Goal: Navigation & Orientation: Find specific page/section

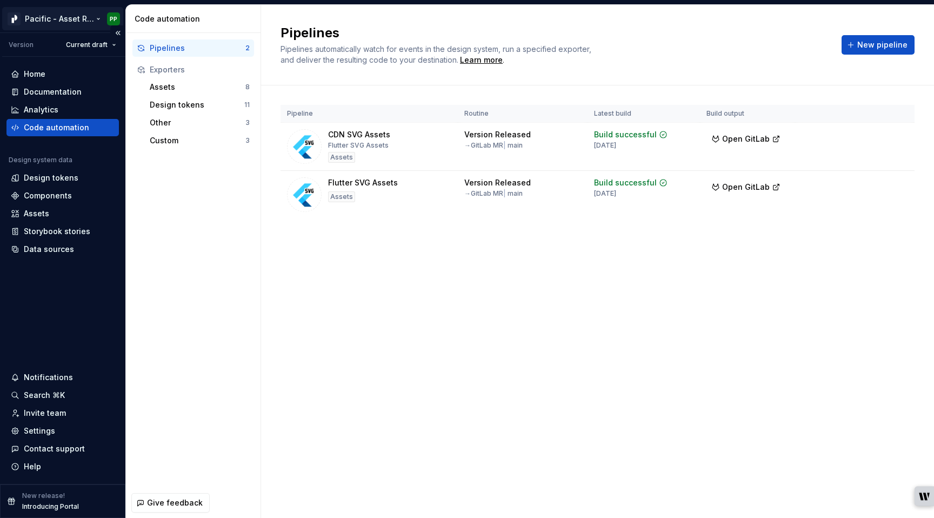
click at [62, 22] on html "Pacific - Asset Repository (Glyphs) PP Version Current draft Home Documentation…" at bounding box center [467, 259] width 934 height 518
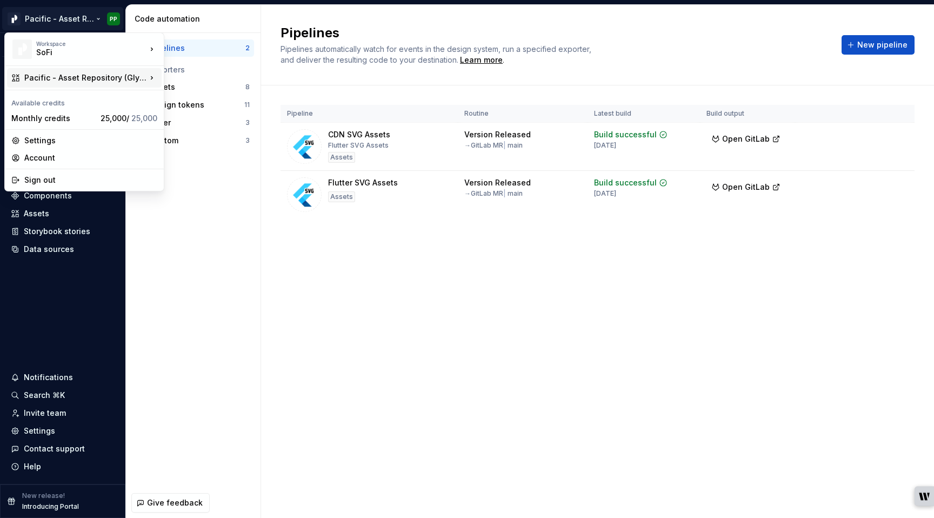
click at [102, 84] on div "Pacific - Asset Repository (Glyphs)" at bounding box center [84, 77] width 155 height 19
click at [103, 49] on div "SoFi" at bounding box center [82, 52] width 92 height 11
click at [108, 74] on div "Pacific - Asset Repository (Glyphs)" at bounding box center [85, 77] width 122 height 11
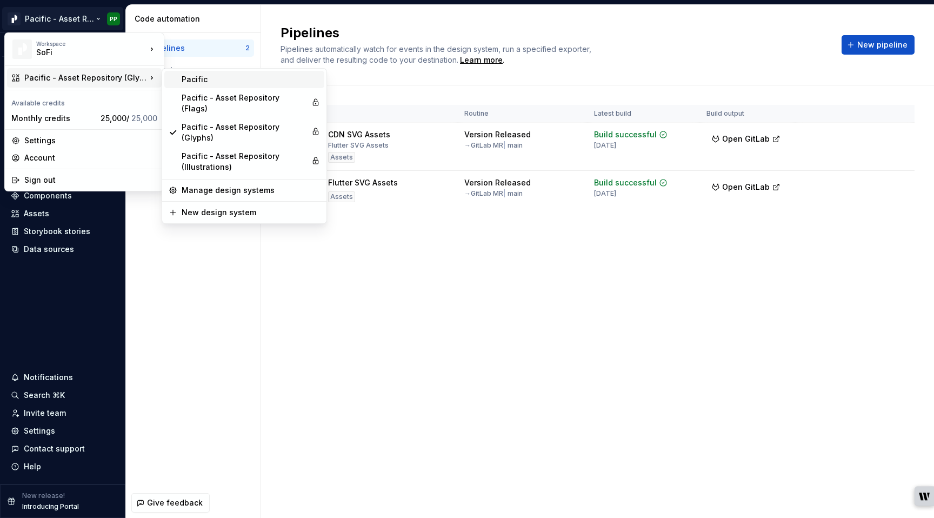
click at [192, 79] on div "Pacific" at bounding box center [251, 79] width 138 height 11
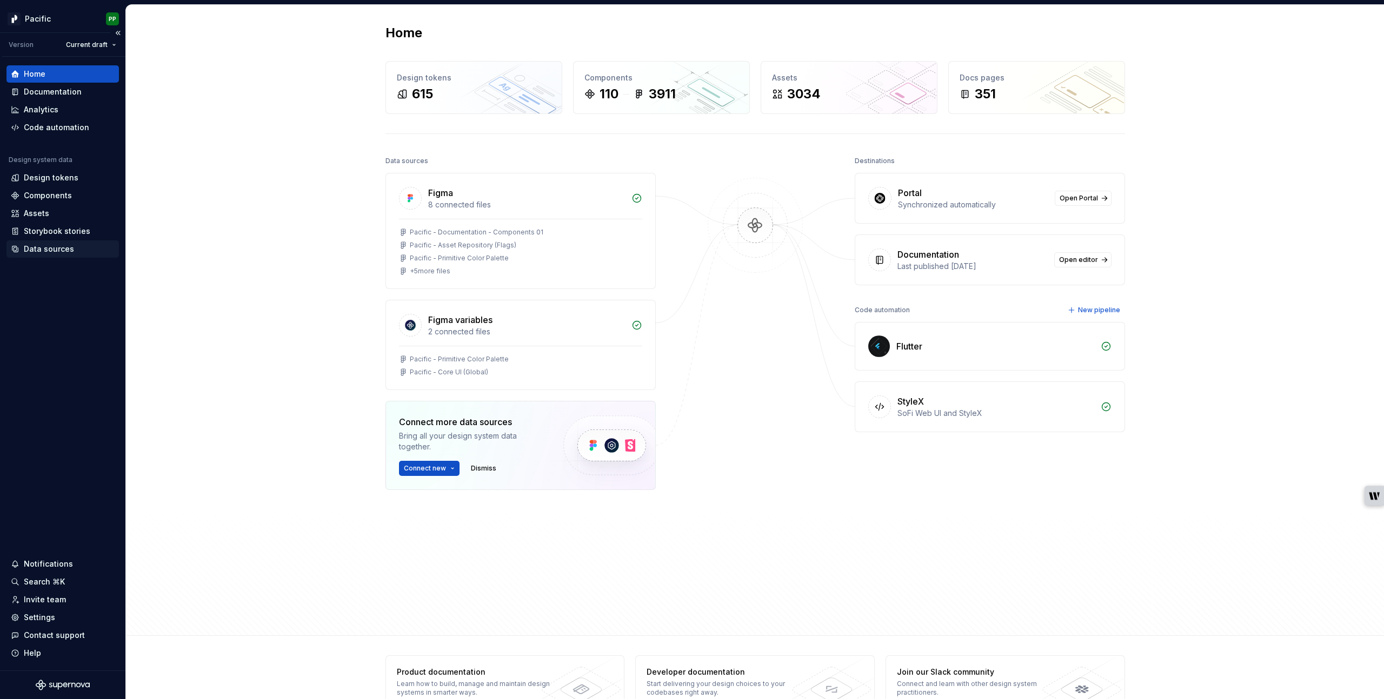
click at [74, 250] on div "Data sources" at bounding box center [63, 249] width 104 height 11
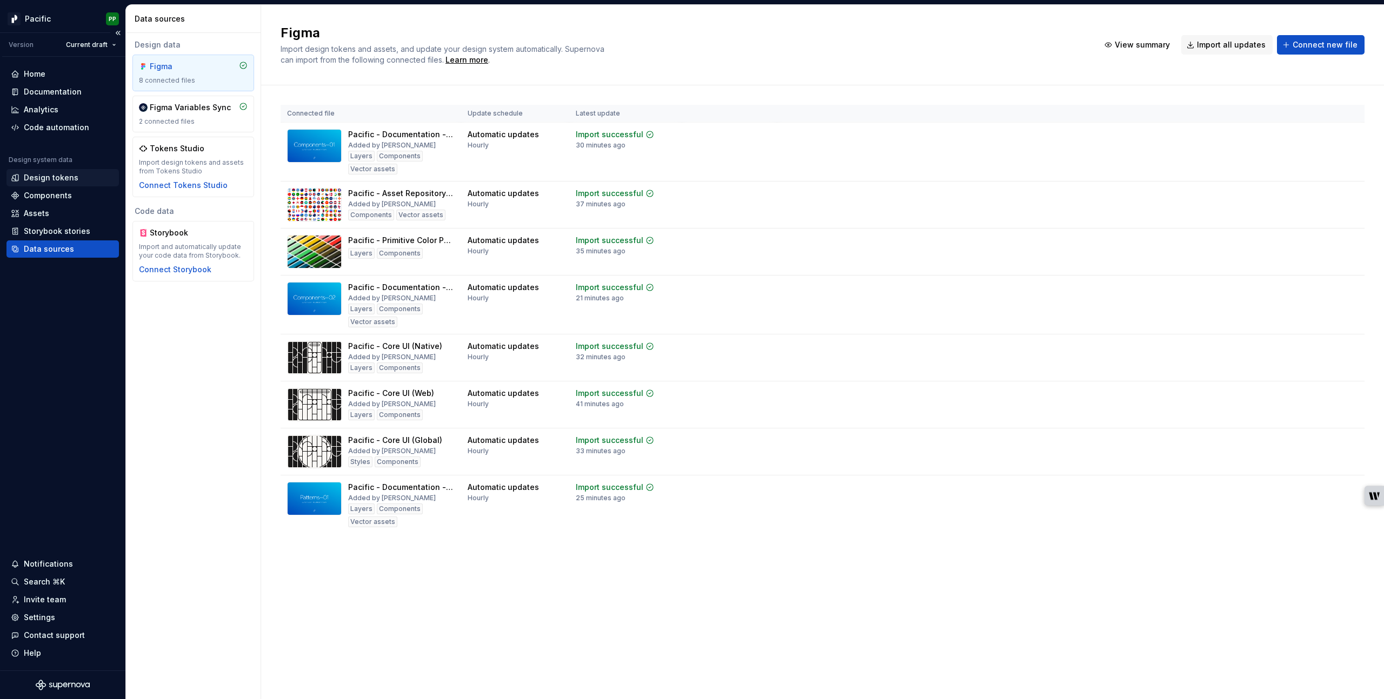
click at [68, 179] on div "Design tokens" at bounding box center [51, 177] width 55 height 11
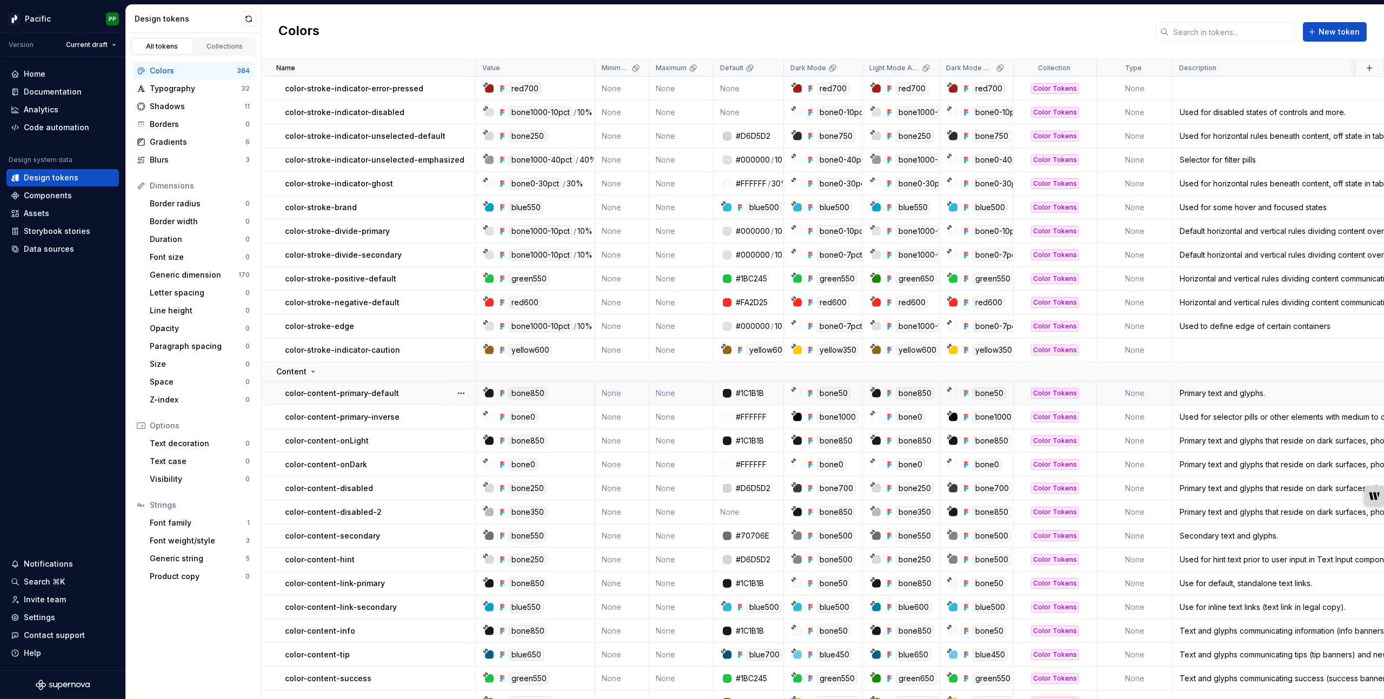
scroll to position [6686, 0]
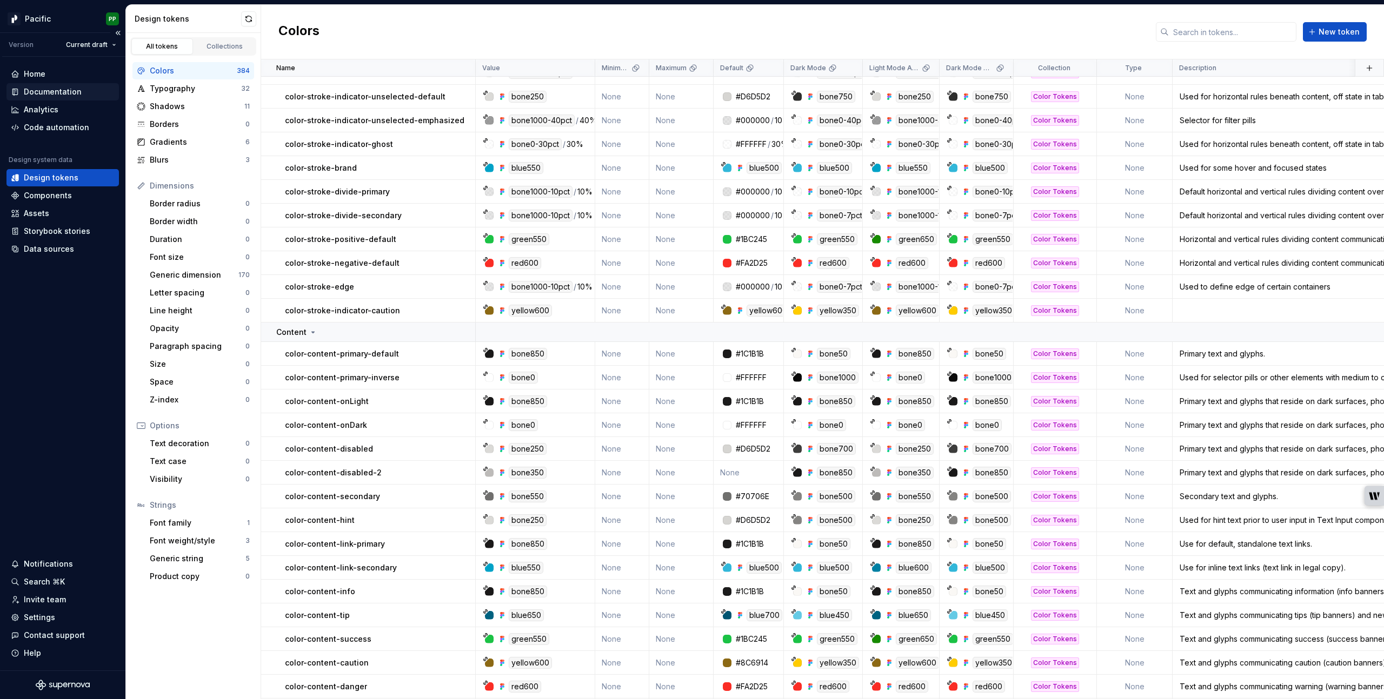
click at [47, 92] on div "Documentation" at bounding box center [53, 91] width 58 height 11
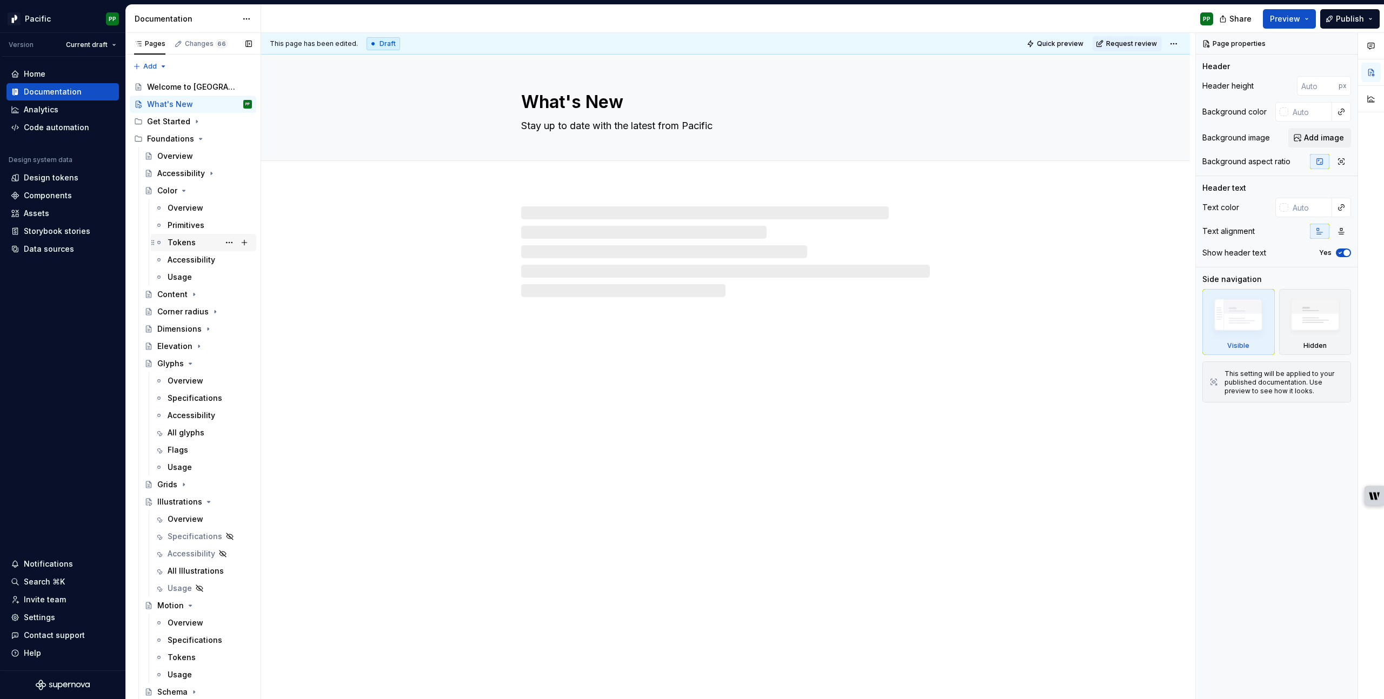
click at [198, 246] on div "Tokens" at bounding box center [210, 242] width 84 height 15
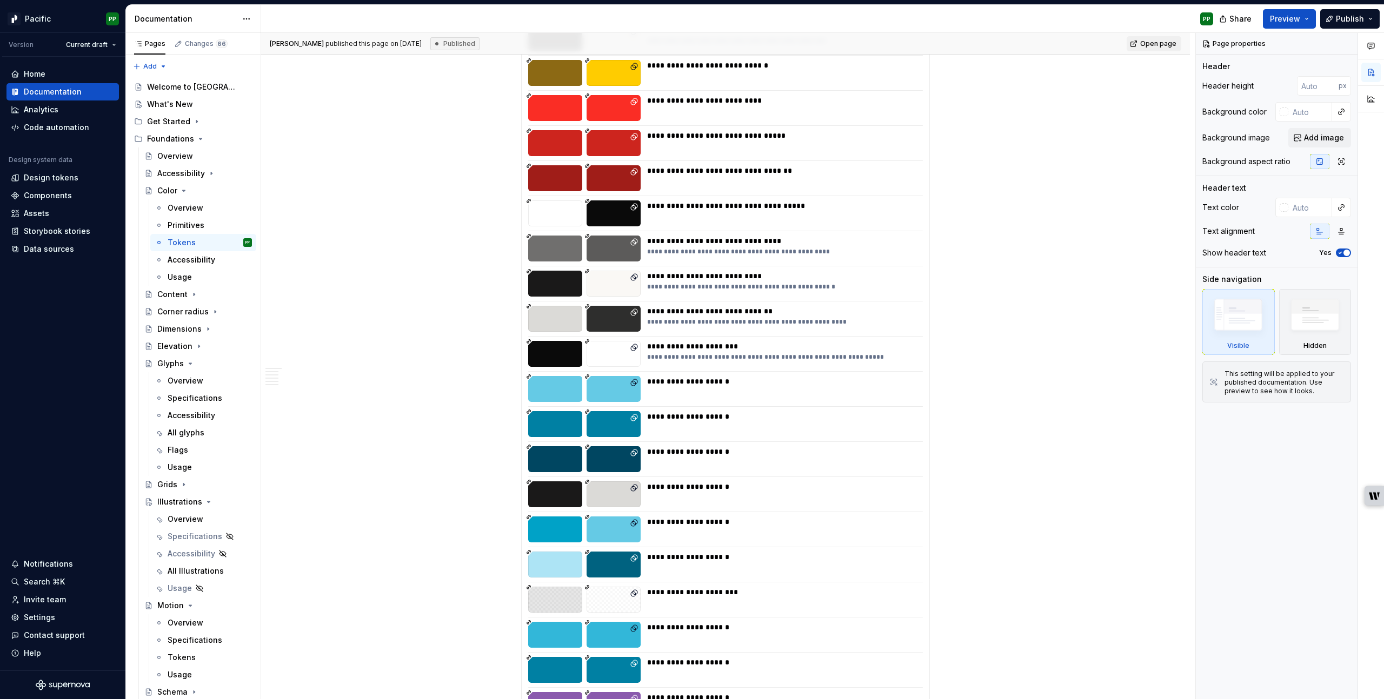
scroll to position [2911, 0]
click at [52, 517] on div "Settings" at bounding box center [39, 617] width 31 height 11
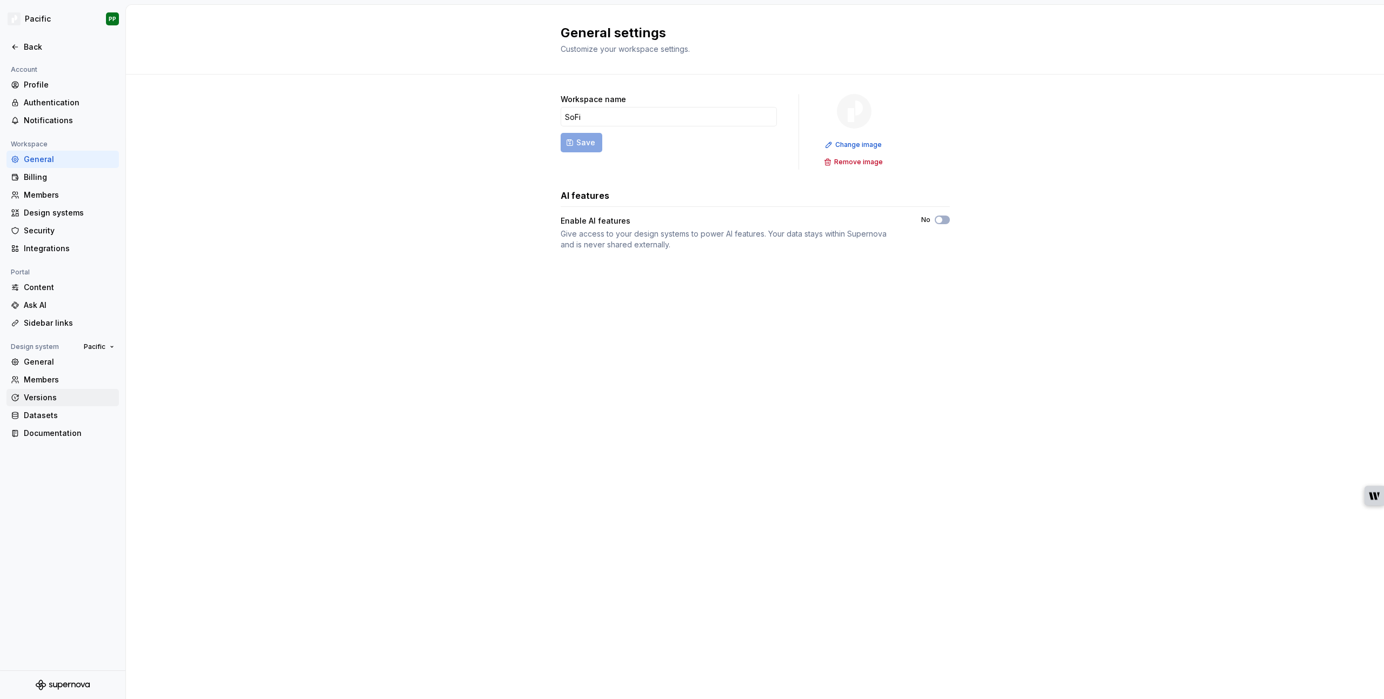
click at [43, 395] on div "Versions" at bounding box center [69, 397] width 91 height 11
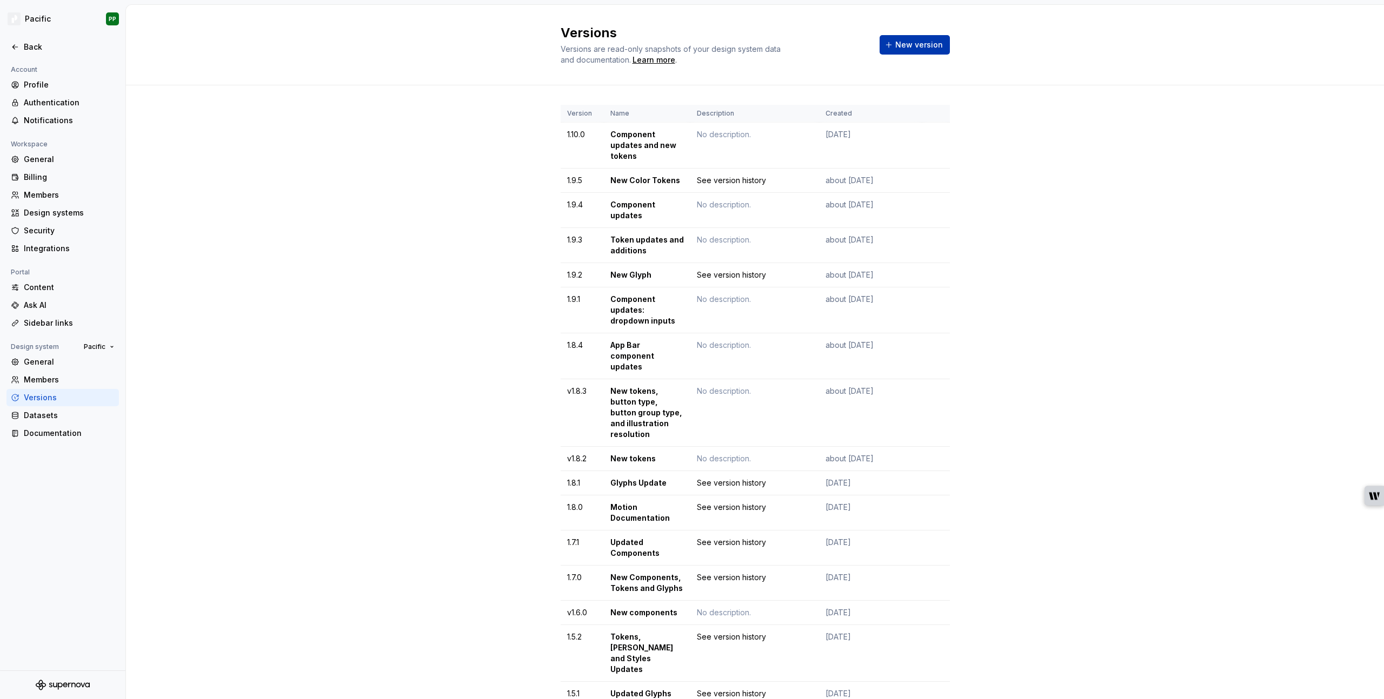
click at [926, 48] on span "New version" at bounding box center [919, 44] width 48 height 11
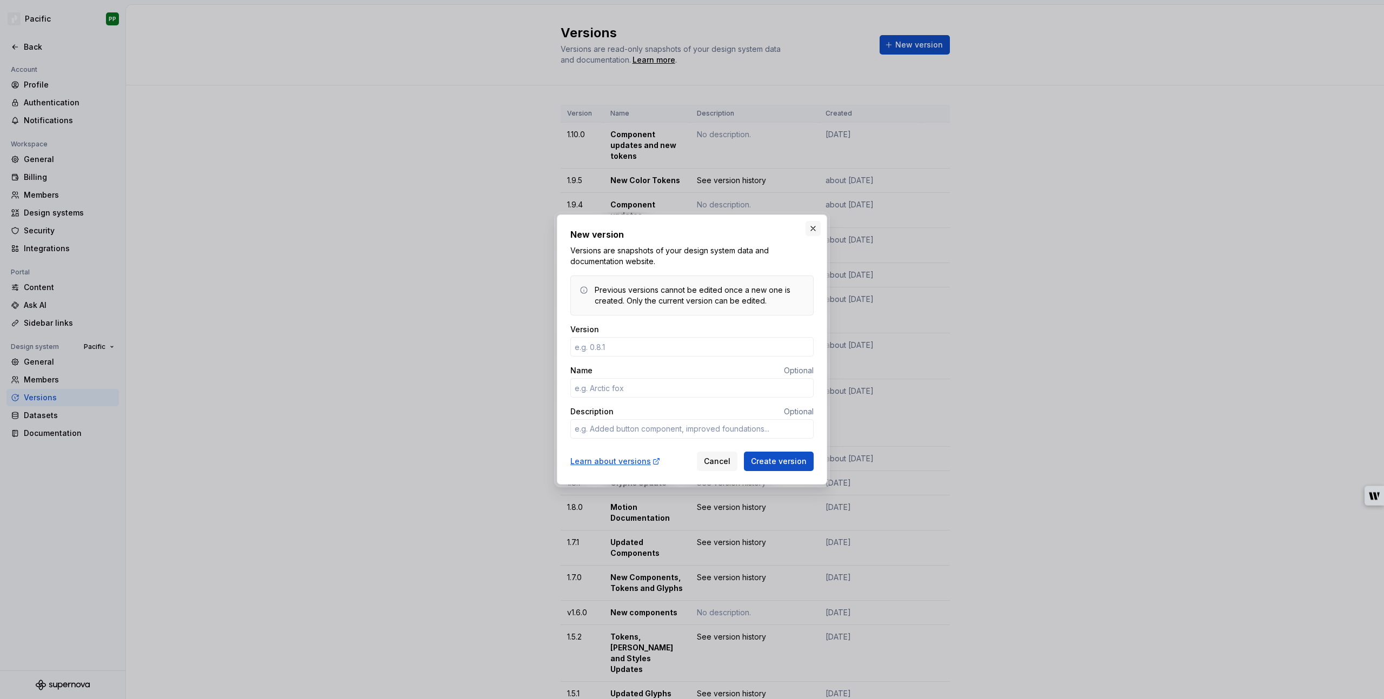
click at [812, 226] on button "button" at bounding box center [812, 228] width 15 height 15
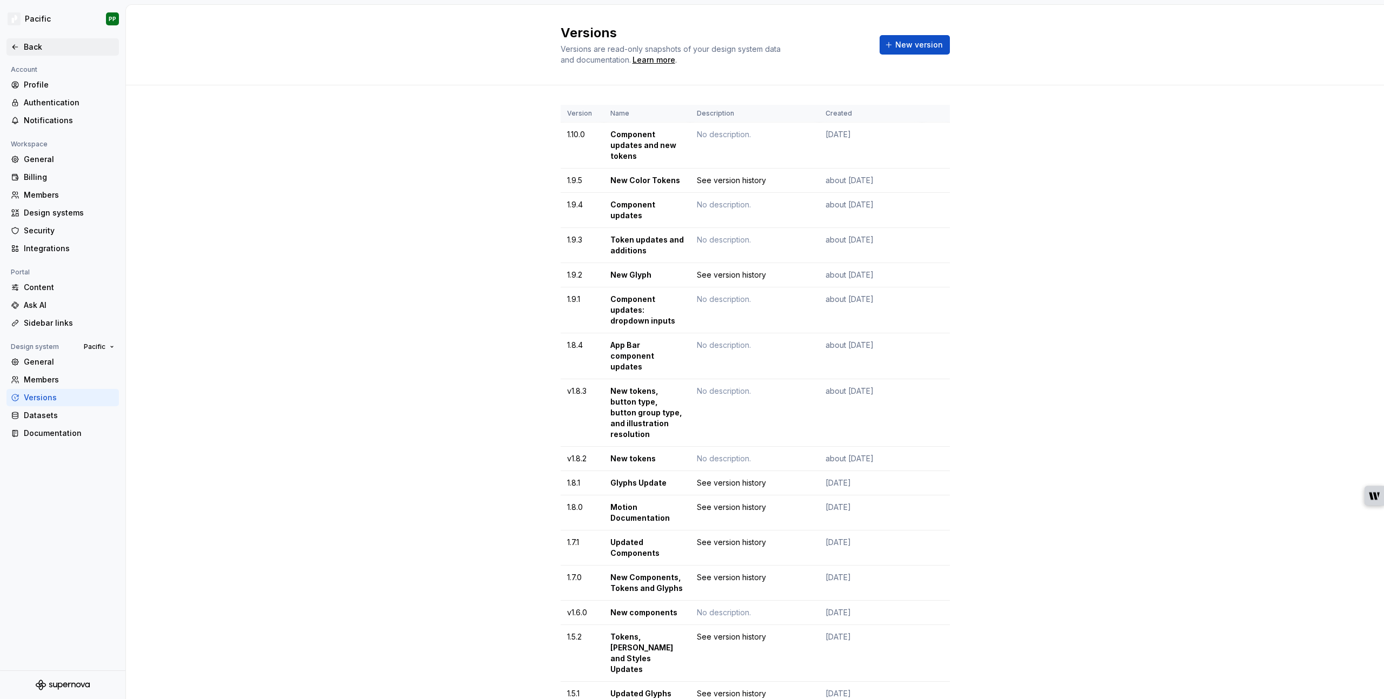
click at [25, 50] on div "Back" at bounding box center [69, 47] width 91 height 11
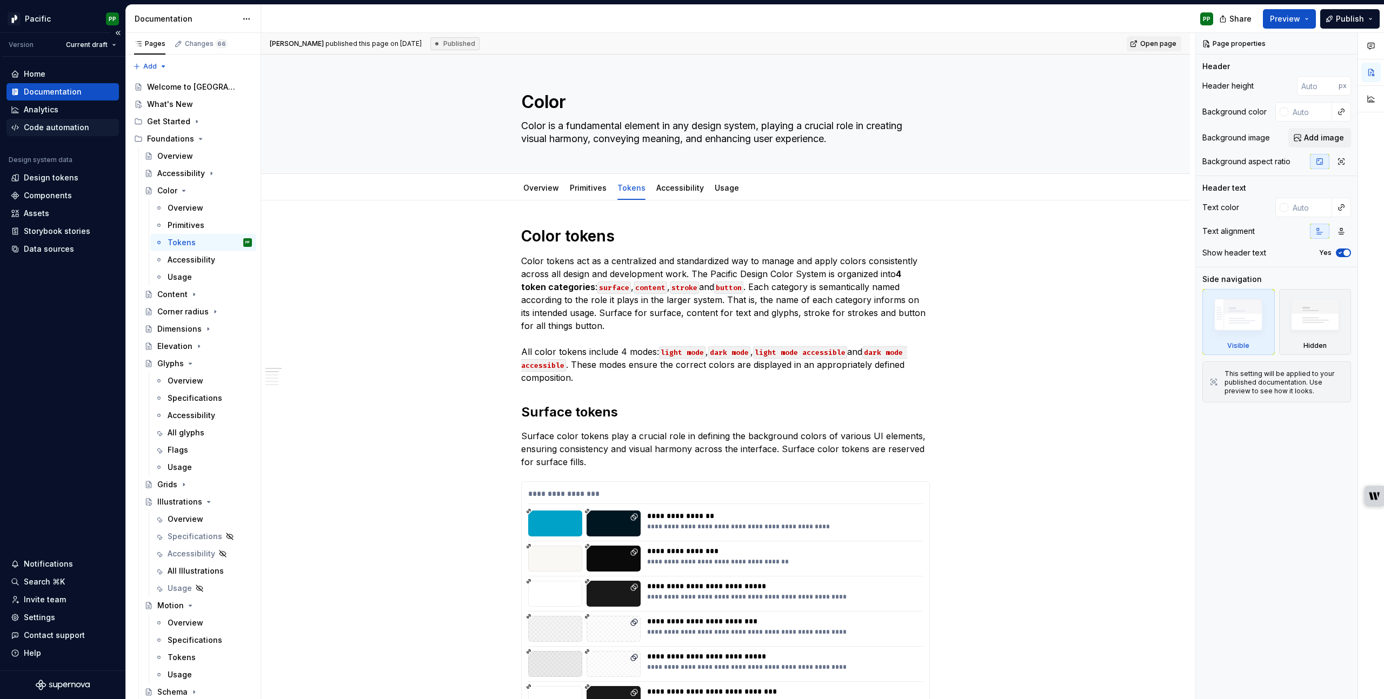
click at [59, 124] on div "Code automation" at bounding box center [56, 127] width 65 height 11
type textarea "*"
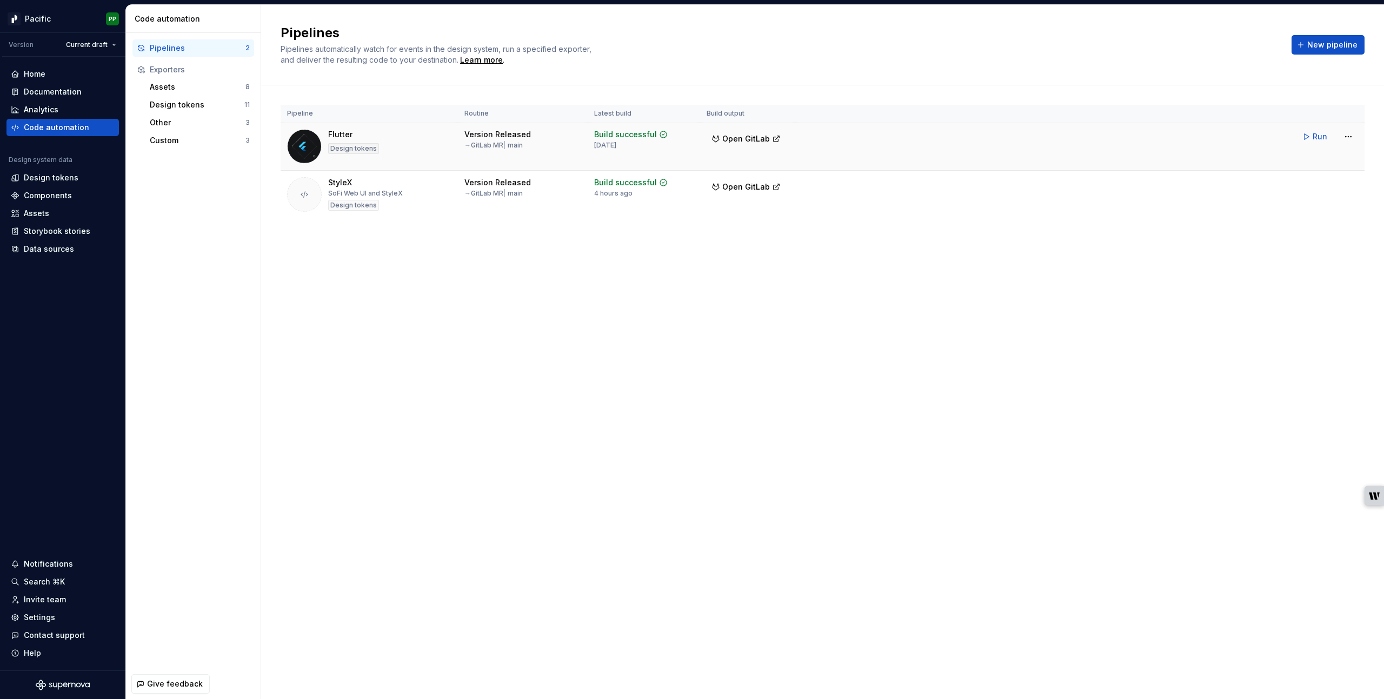
click at [888, 150] on td "Run" at bounding box center [1079, 137] width 569 height 28
click at [879, 195] on td "Run" at bounding box center [1079, 185] width 569 height 28
click at [697, 325] on div "Pipelines Pipelines automatically watch for events in the design system, run a …" at bounding box center [822, 352] width 1123 height 695
click at [188, 139] on div "Custom" at bounding box center [198, 140] width 96 height 11
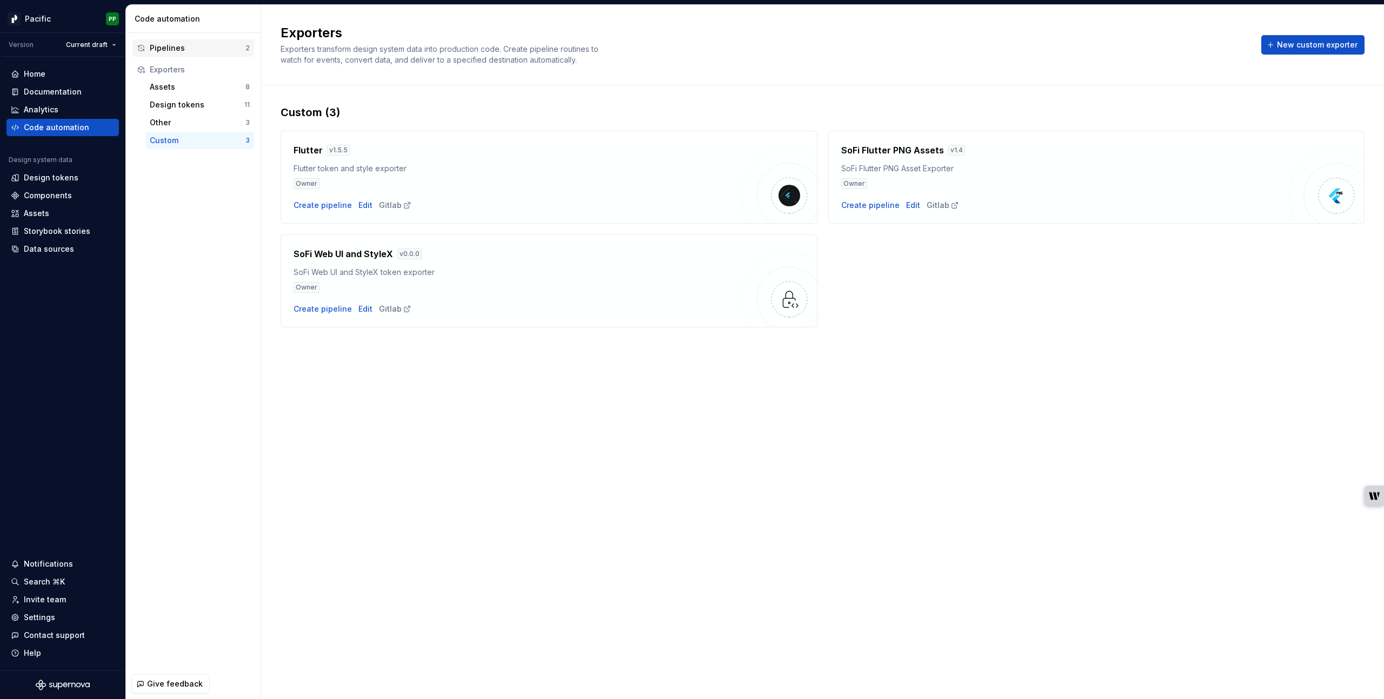
click at [175, 55] on div "Pipelines 2" at bounding box center [193, 47] width 122 height 17
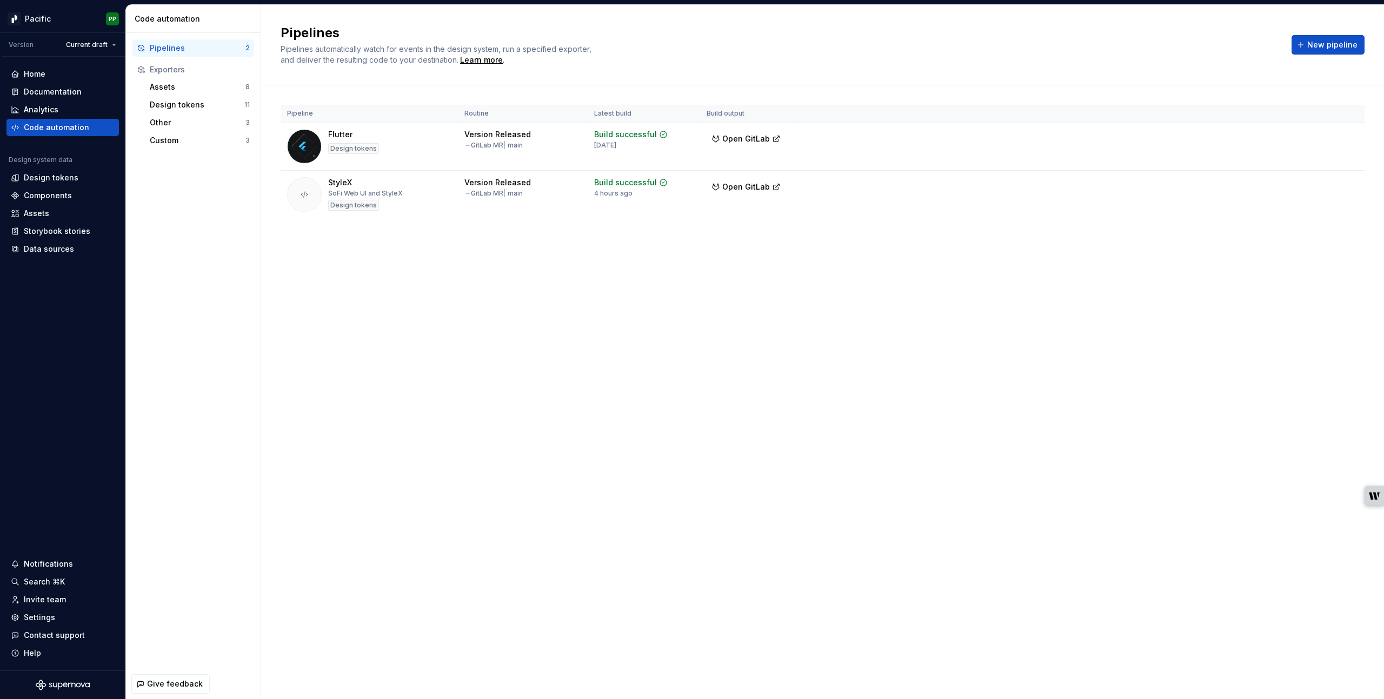
click at [623, 348] on div "Pipelines Pipelines automatically watch for events in the design system, run a …" at bounding box center [822, 352] width 1123 height 695
click at [218, 229] on div "Pipelines 2 Exporters Assets 8 Design tokens 11 Other 3 Custom 3" at bounding box center [193, 351] width 135 height 636
click at [302, 309] on div "Pipelines Pipelines automatically watch for events in the design system, run a …" at bounding box center [822, 352] width 1123 height 695
click at [57, 189] on div "Components" at bounding box center [62, 195] width 112 height 17
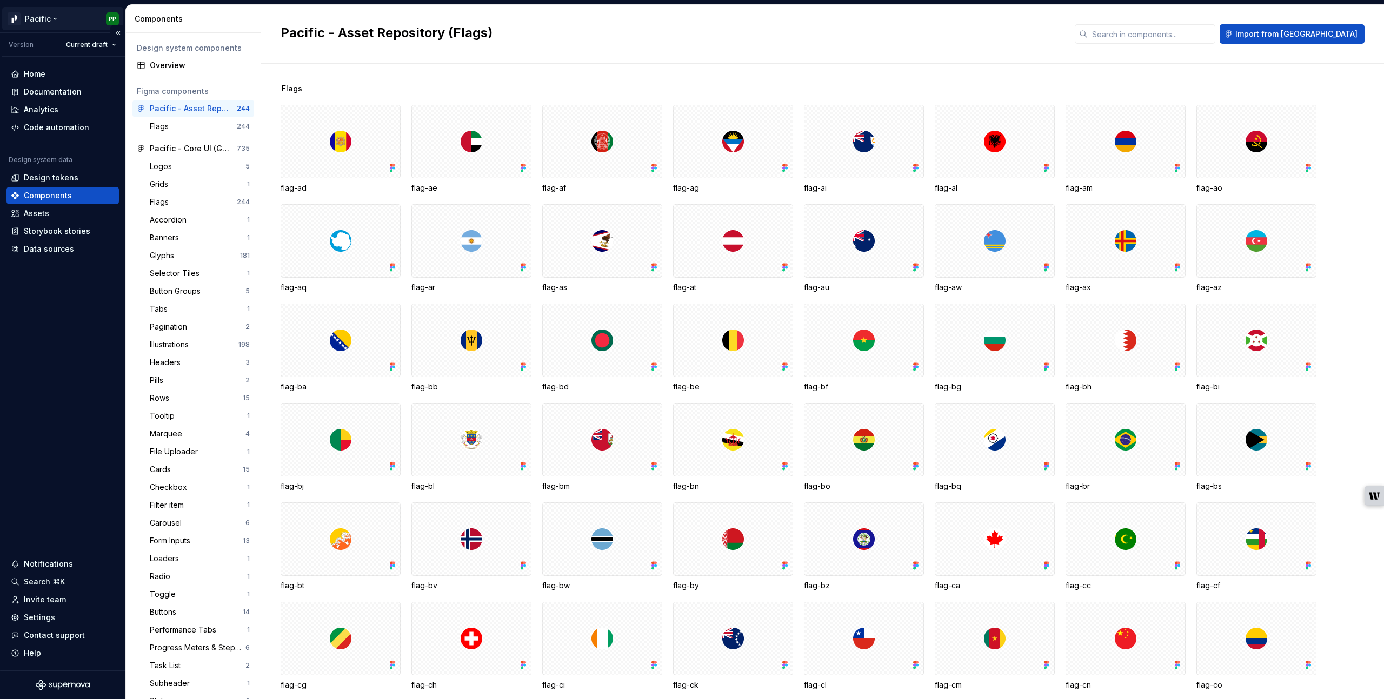
click at [50, 18] on html "Pacific PP Version Current draft Home Documentation Analytics Code automation D…" at bounding box center [692, 349] width 1384 height 699
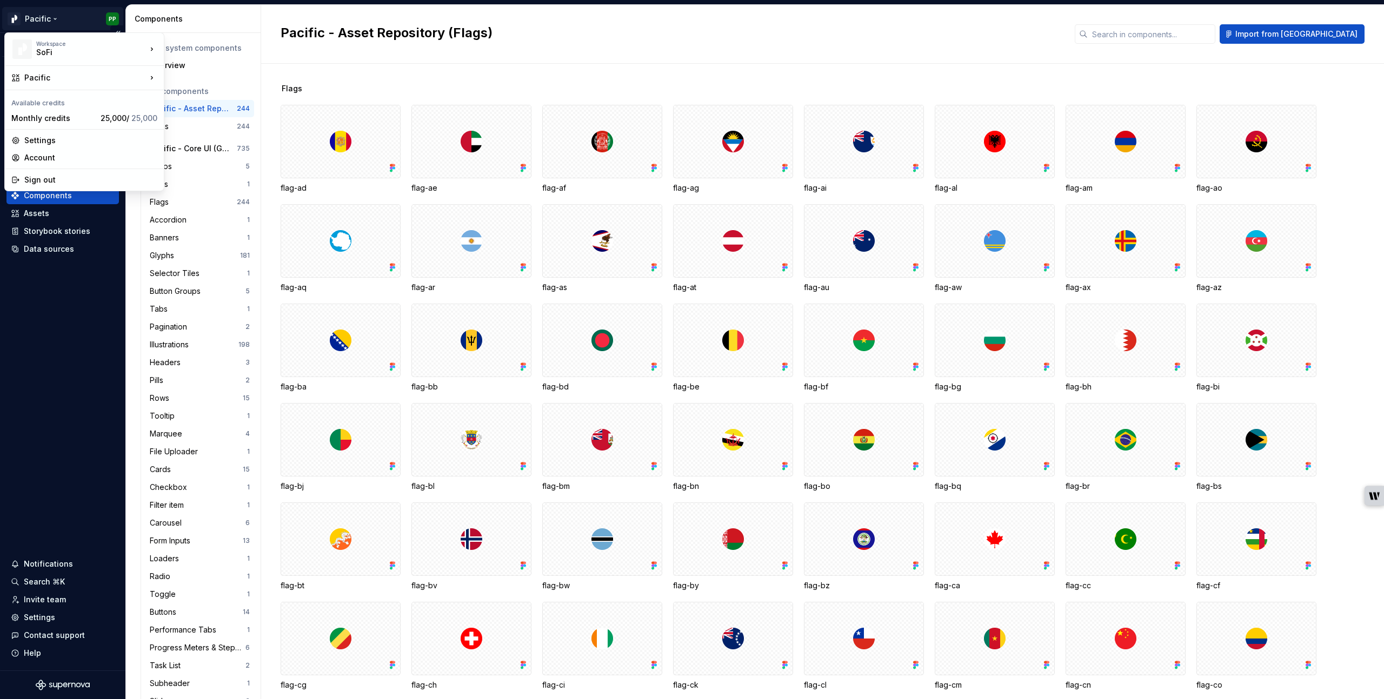
click at [58, 22] on html "Pacific PP Version Current draft Home Documentation Analytics Code automation D…" at bounding box center [692, 349] width 1384 height 699
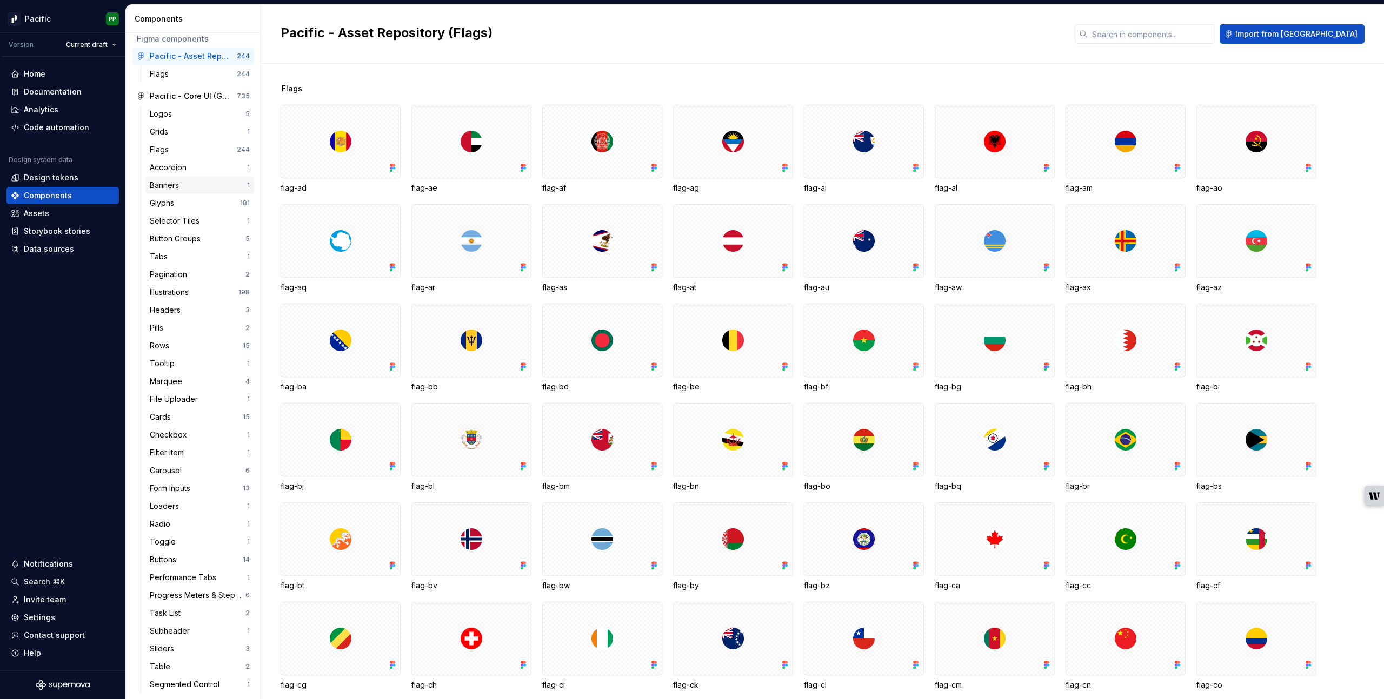
scroll to position [53, 0]
click at [213, 169] on div "Accordion" at bounding box center [198, 167] width 97 height 11
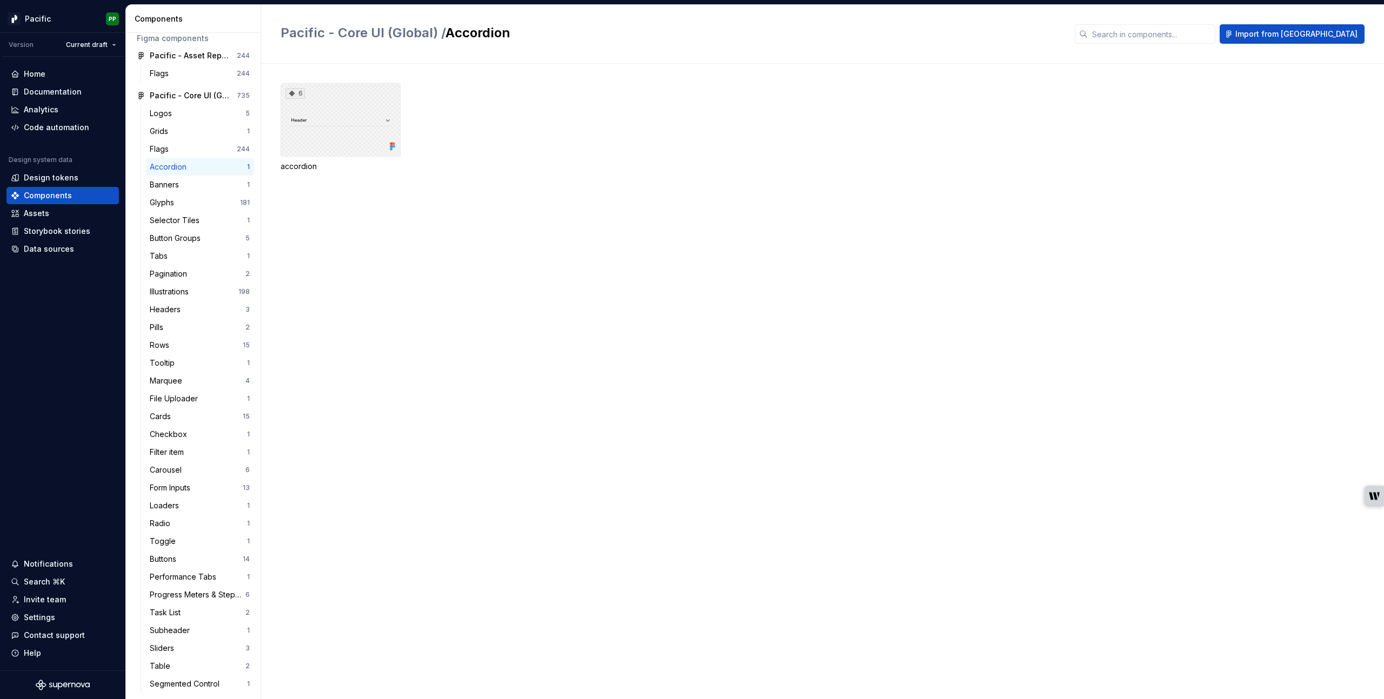
click at [345, 128] on div "6" at bounding box center [341, 120] width 120 height 74
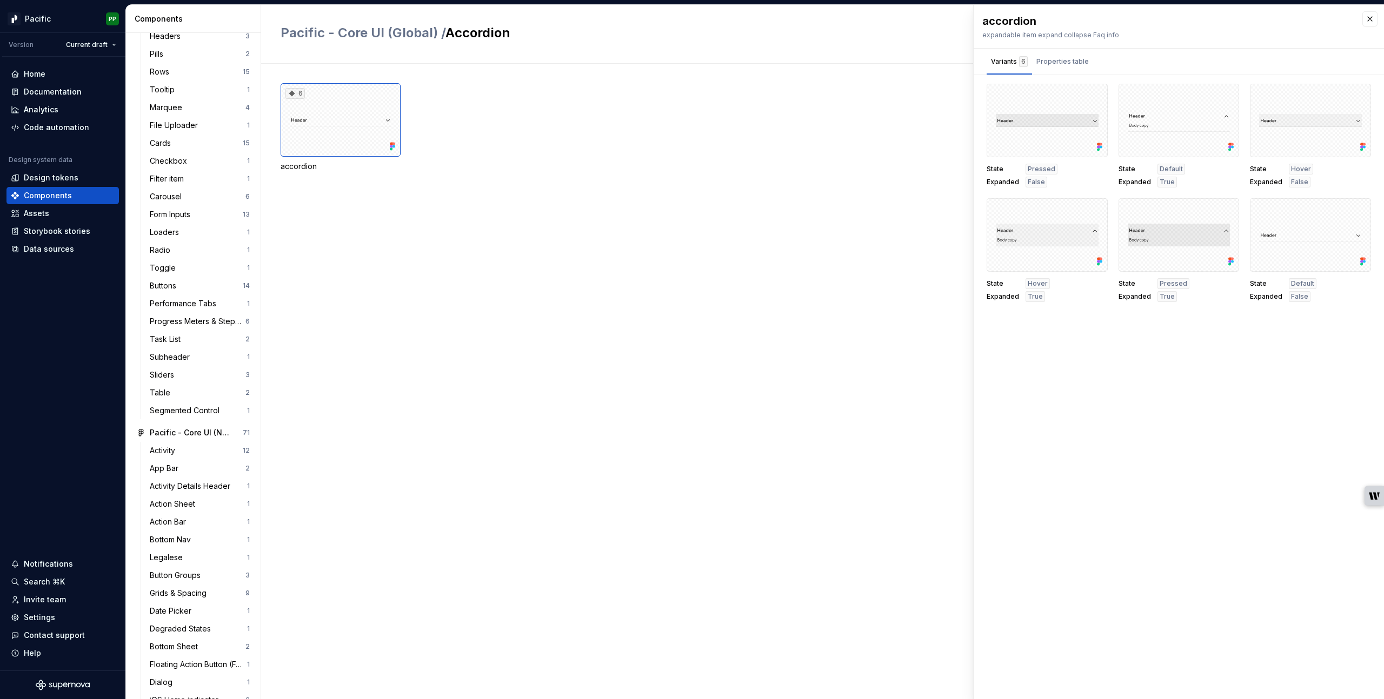
scroll to position [328, 0]
click at [187, 274] on div "Toggle 1" at bounding box center [199, 266] width 109 height 17
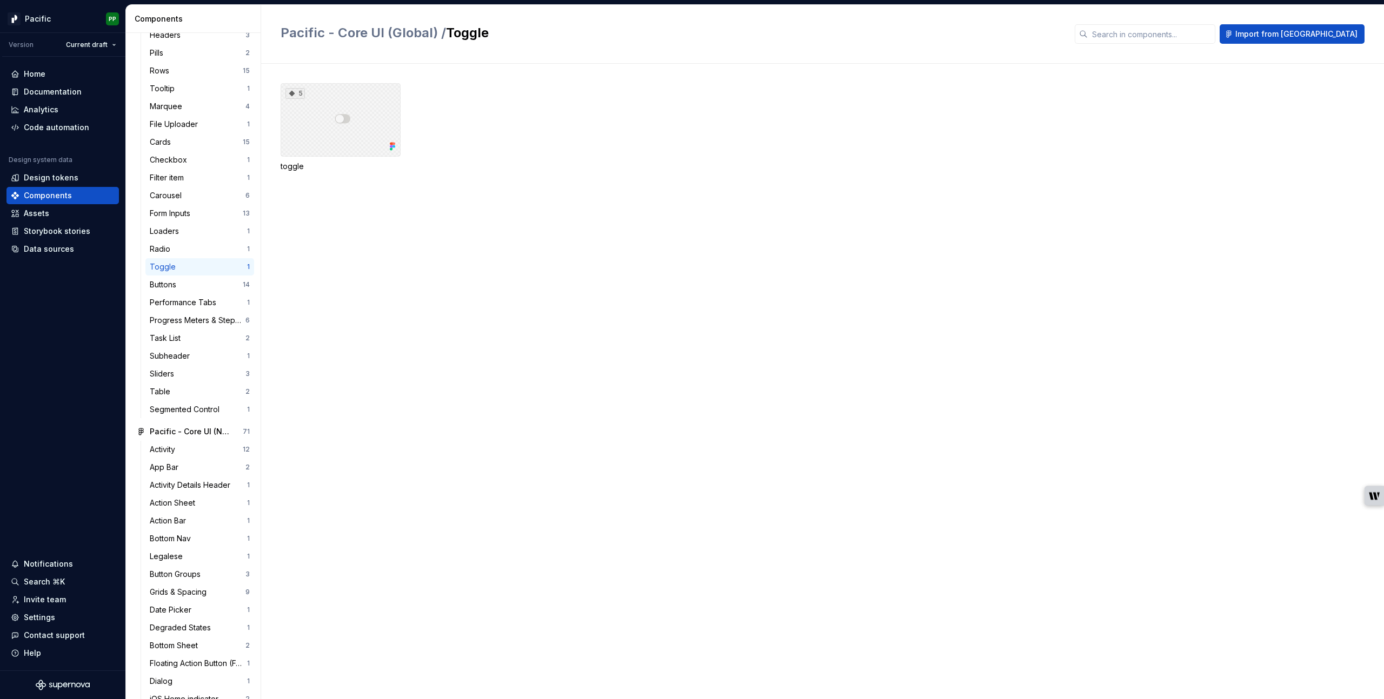
click at [329, 116] on div "5" at bounding box center [341, 120] width 120 height 74
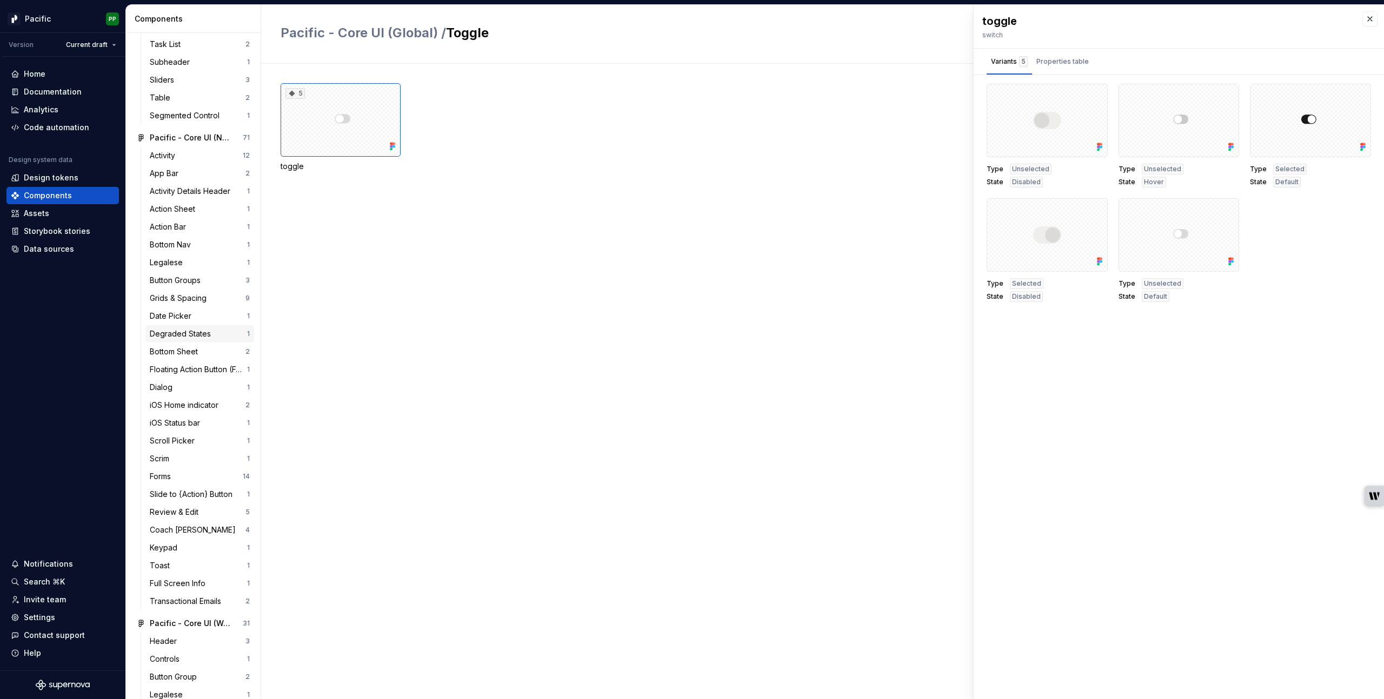
scroll to position [623, 0]
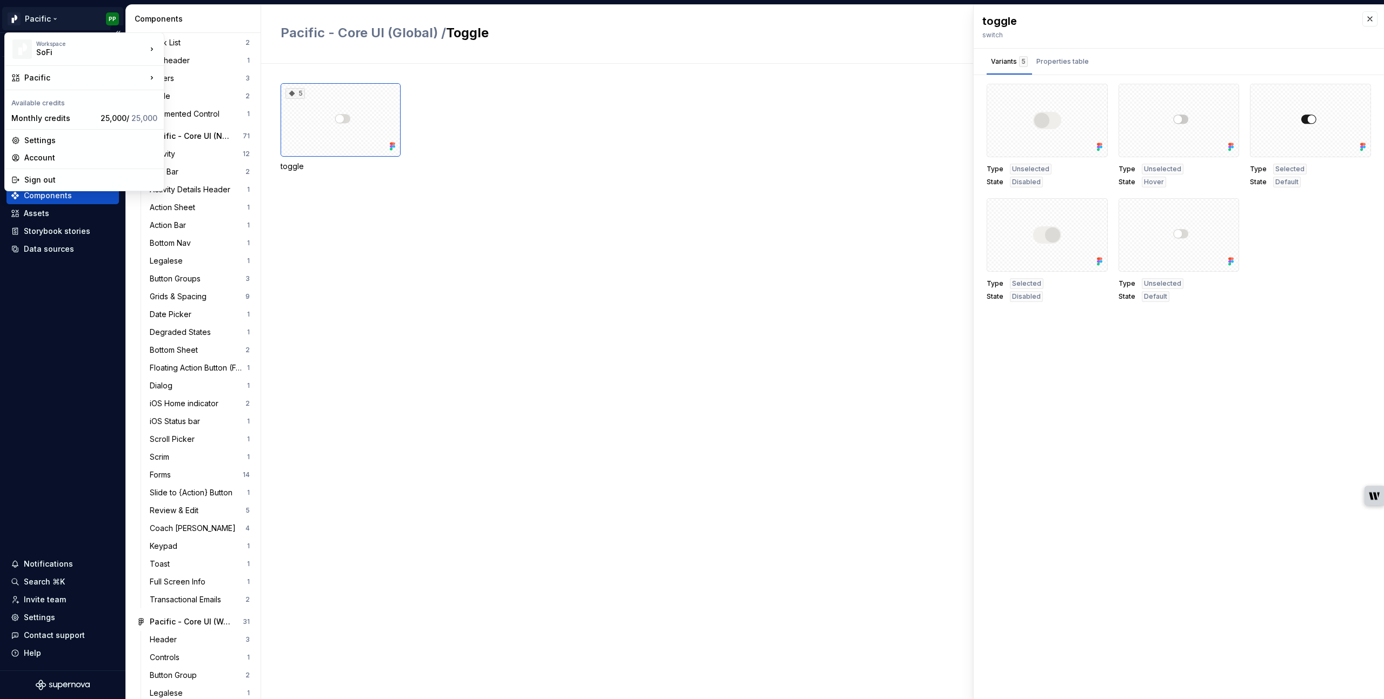
click at [54, 15] on html "Pacific PP Version Current draft Home Documentation Analytics Code automation D…" at bounding box center [692, 349] width 1384 height 699
click at [209, 101] on div "Pacific - Asset Repository (Flags)" at bounding box center [244, 103] width 125 height 22
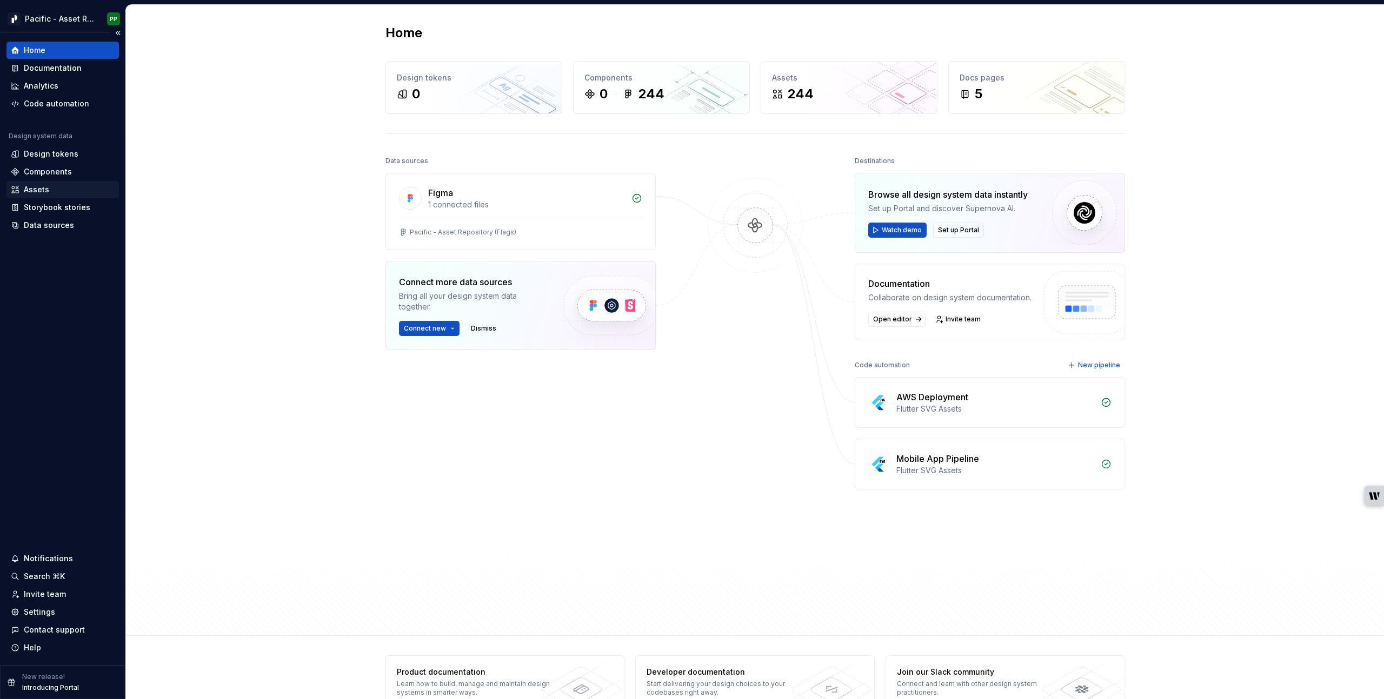
click at [41, 188] on div "Assets" at bounding box center [36, 189] width 25 height 11
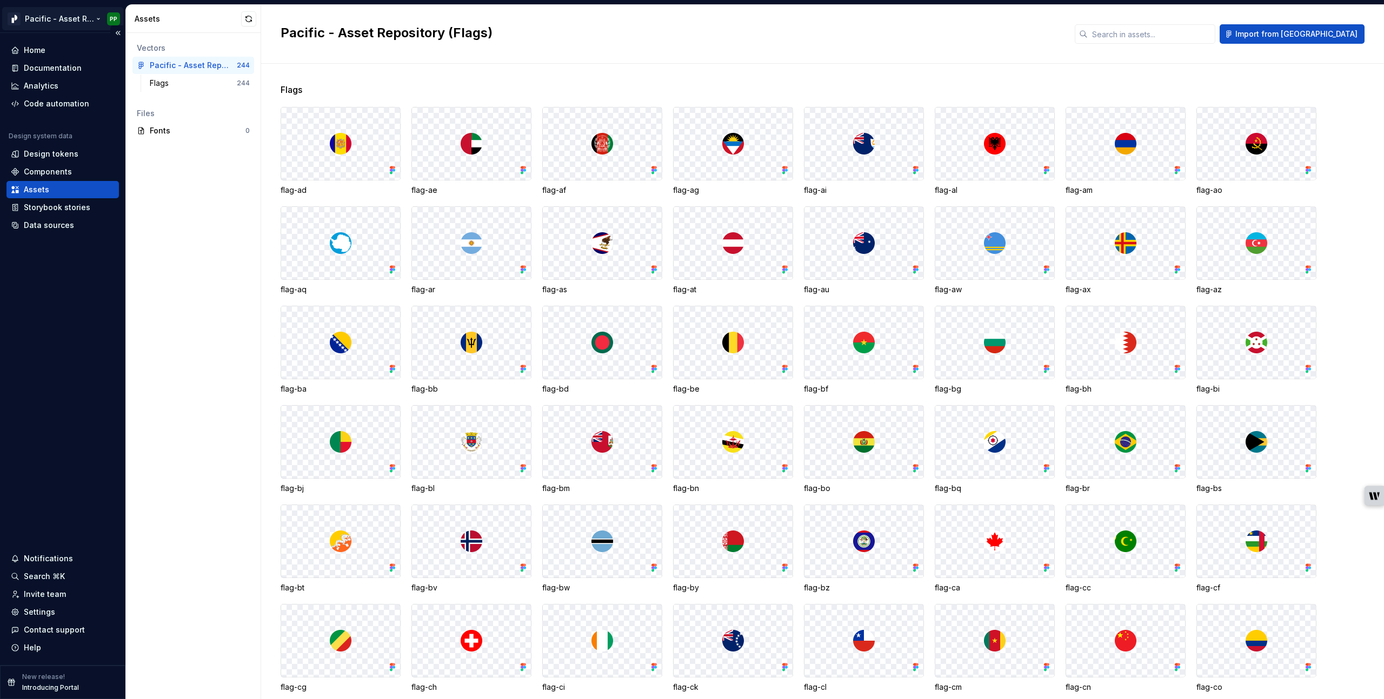
click at [79, 20] on html "Pacific - Asset Repository (Flags) PP Home Documentation Analytics Code automat…" at bounding box center [692, 349] width 1384 height 699
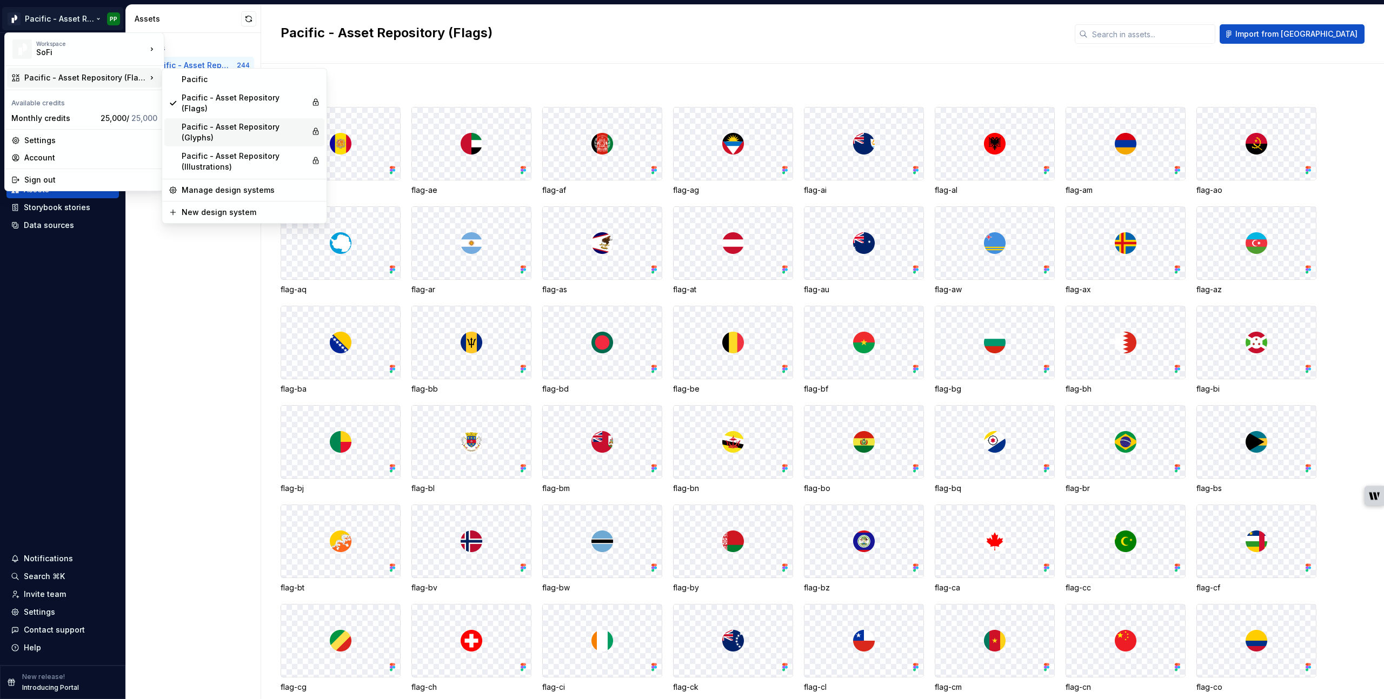
click at [219, 125] on div "Pacific - Asset Repository (Glyphs)" at bounding box center [244, 133] width 125 height 22
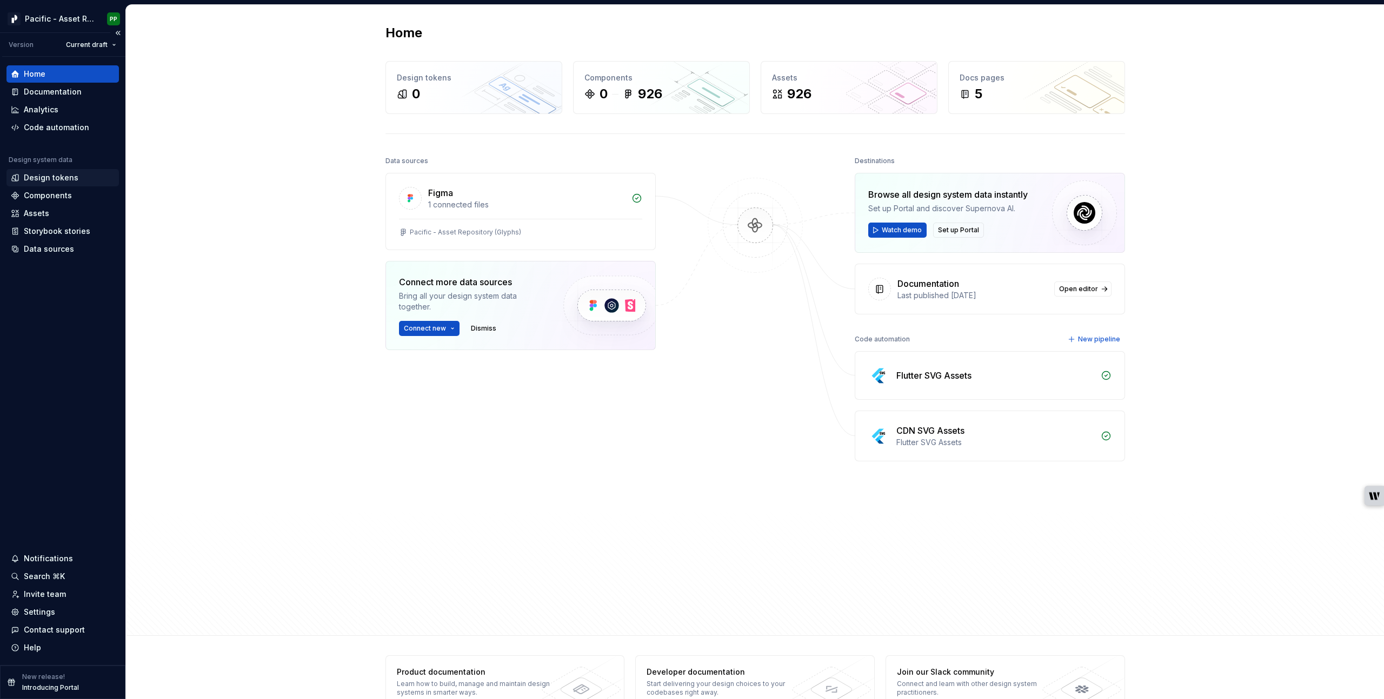
click at [55, 175] on div "Design tokens" at bounding box center [51, 177] width 55 height 11
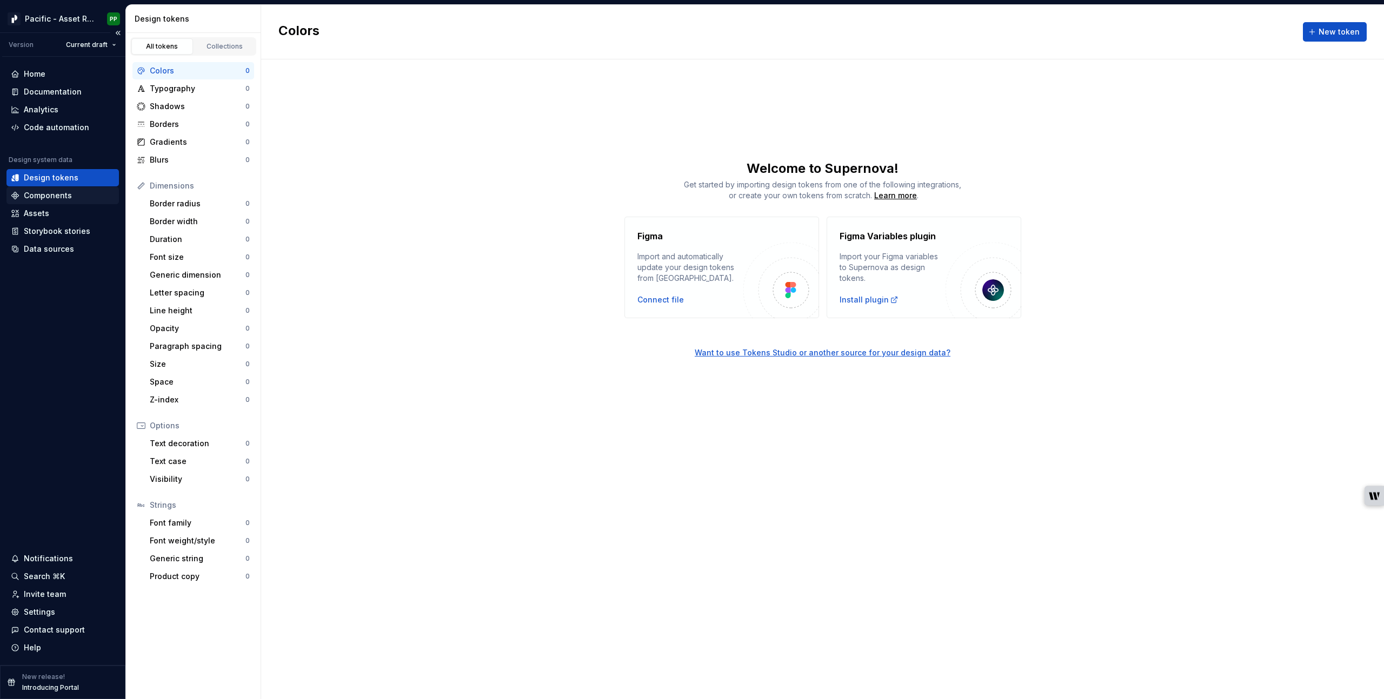
click at [55, 195] on div "Components" at bounding box center [48, 195] width 48 height 11
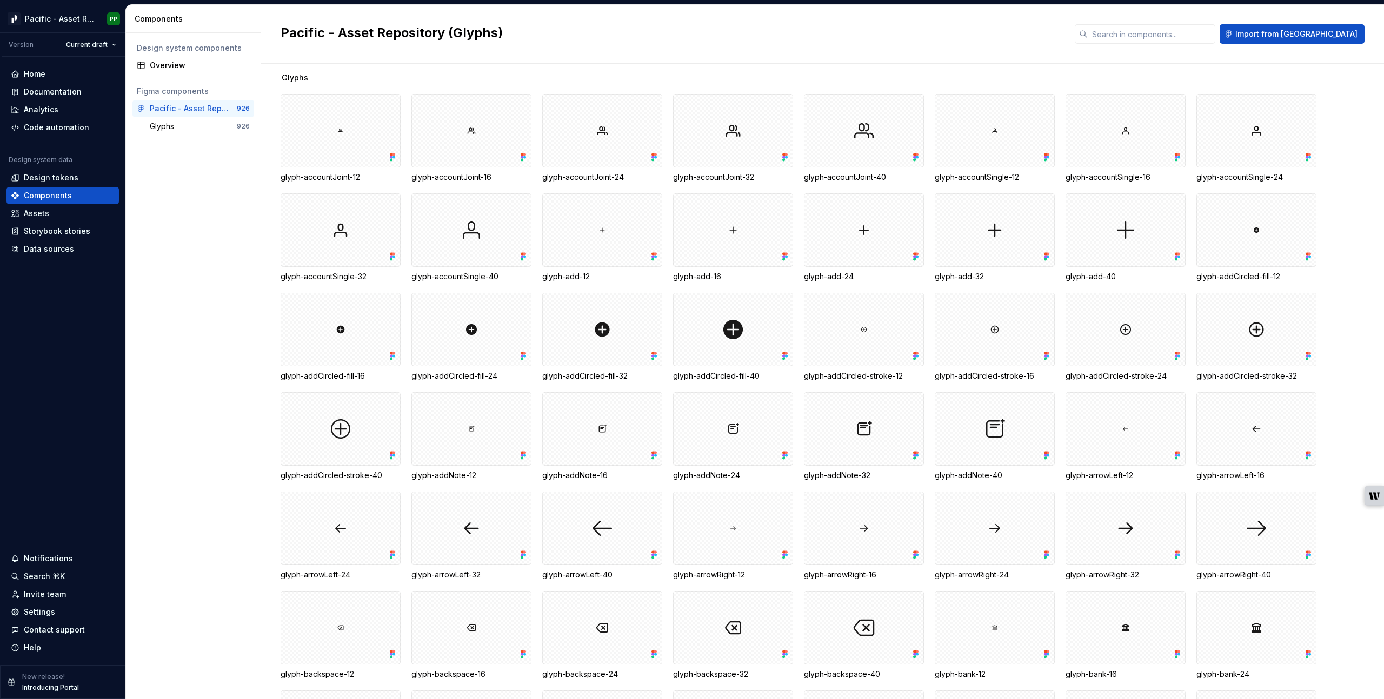
scroll to position [17, 0]
